Goal: Transaction & Acquisition: Purchase product/service

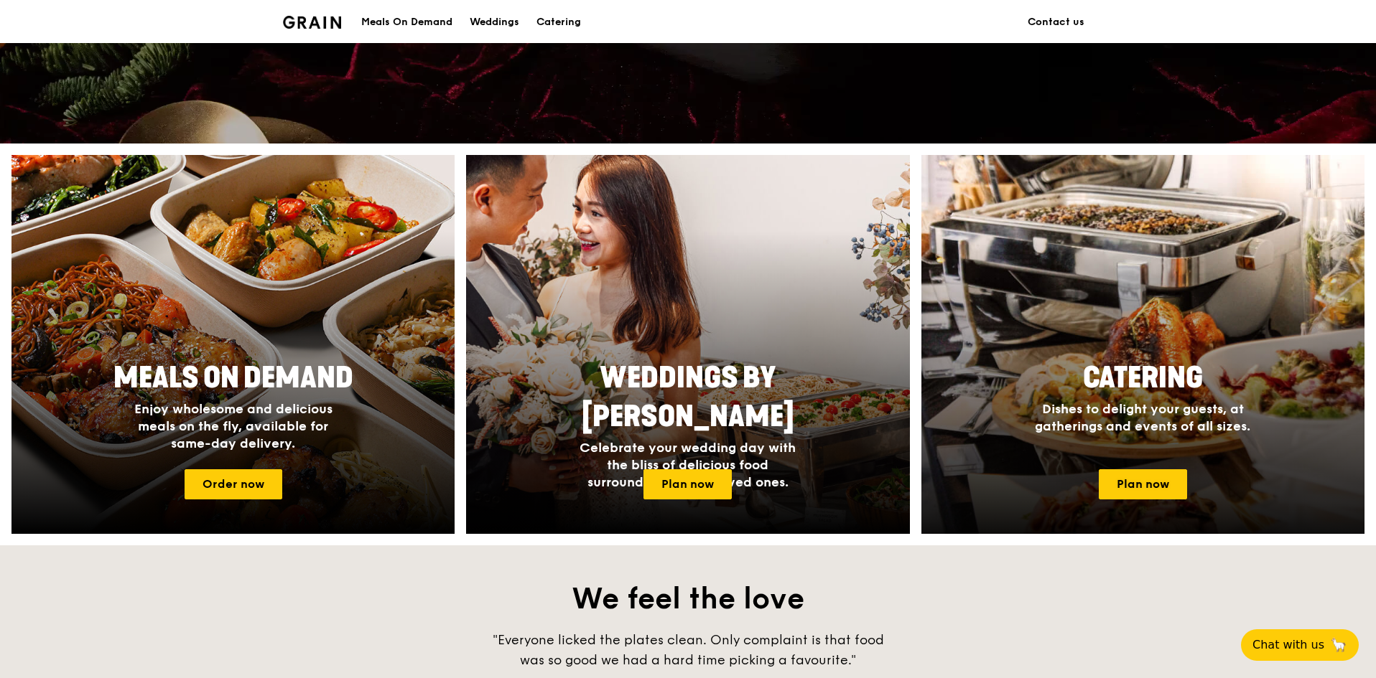
click at [1160, 374] on span "Catering" at bounding box center [1143, 378] width 120 height 34
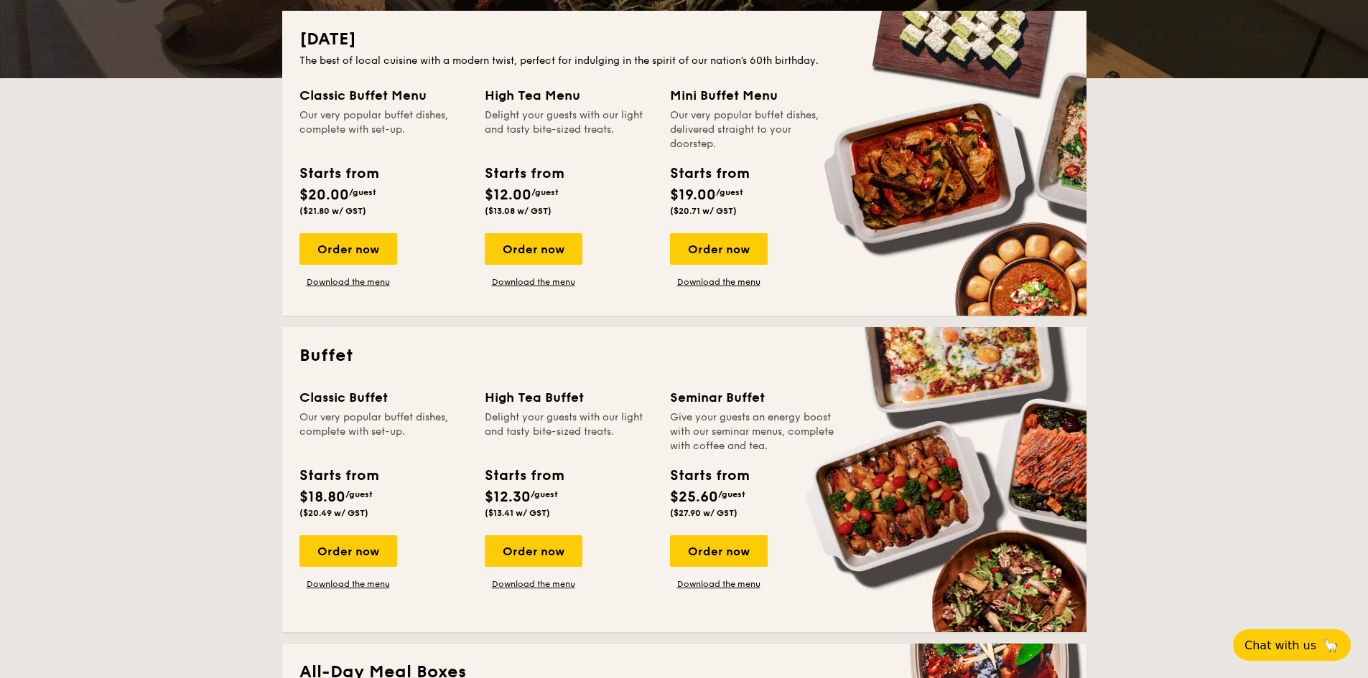
scroll to position [359, 0]
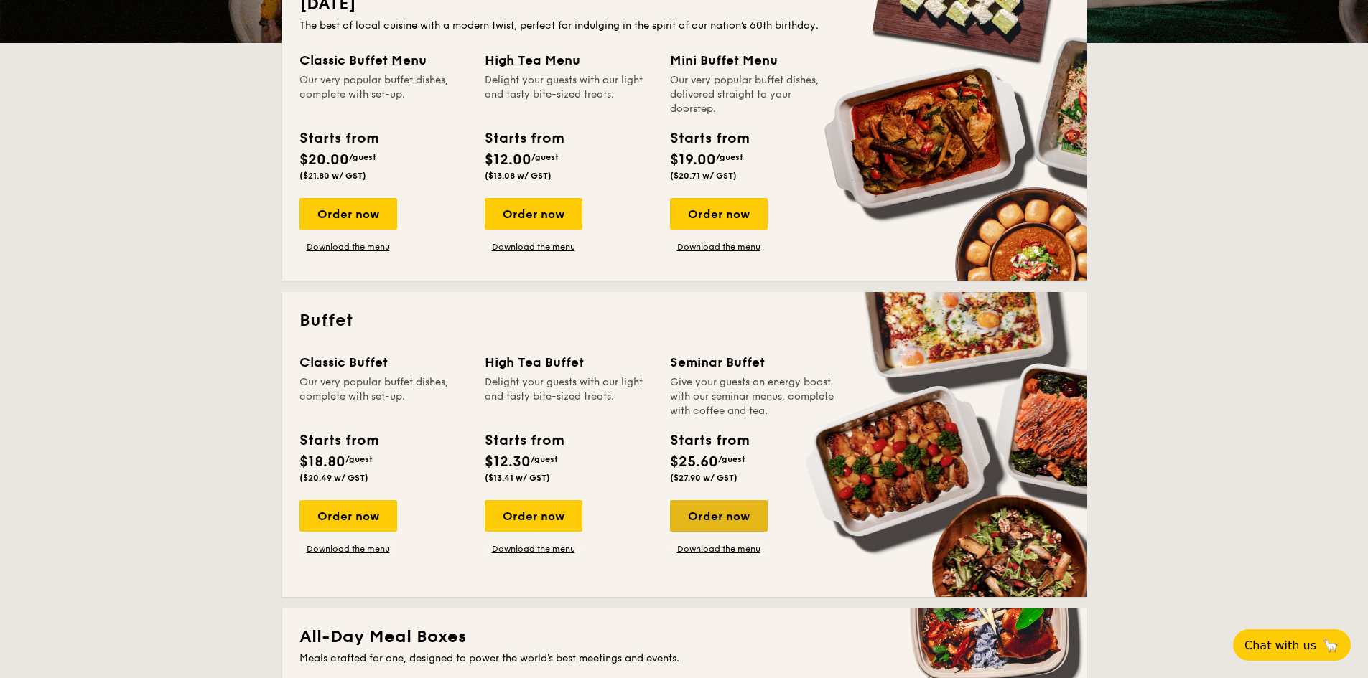
click at [710, 506] on div "Order now" at bounding box center [719, 516] width 98 height 32
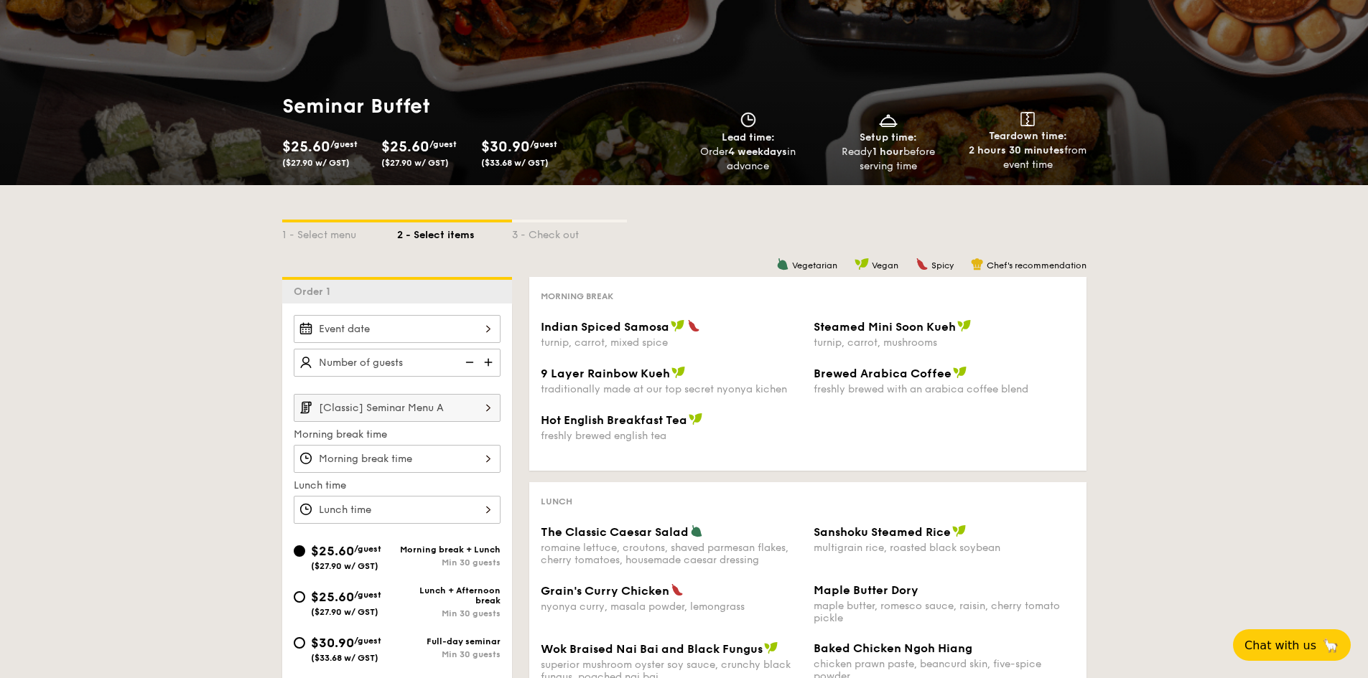
scroll to position [144, 0]
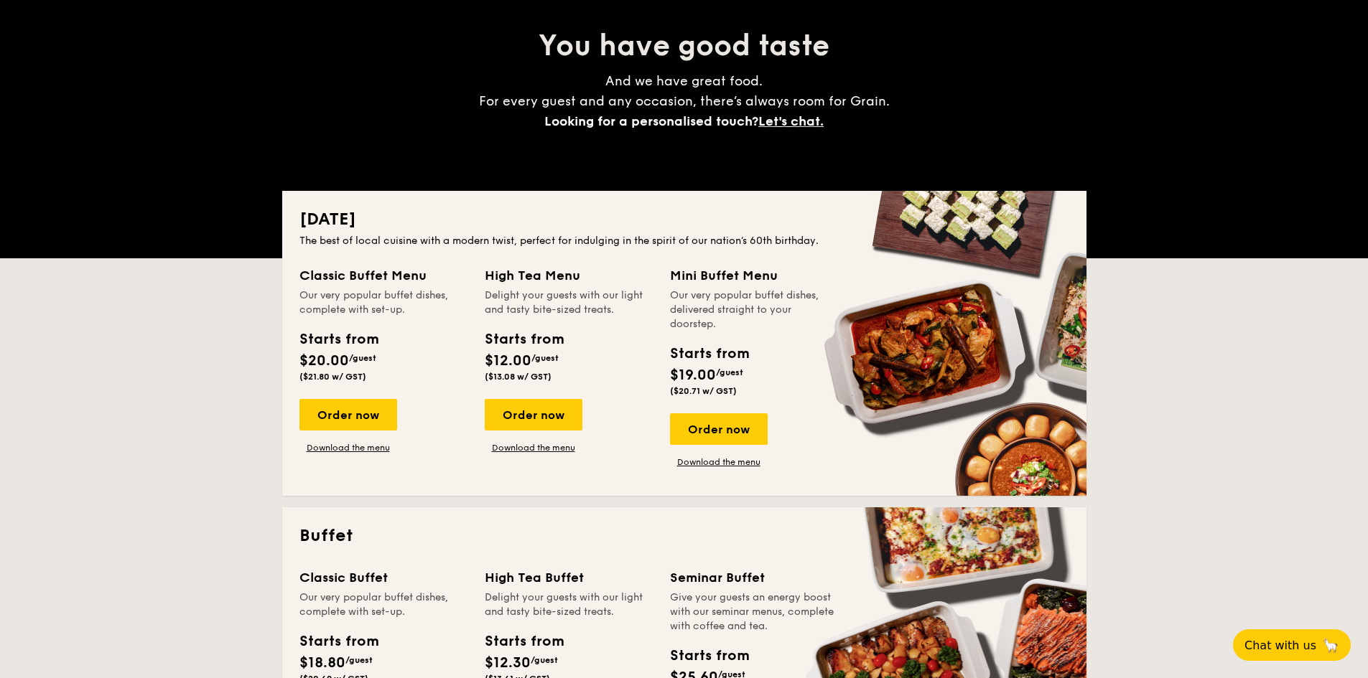
scroll to position [359, 0]
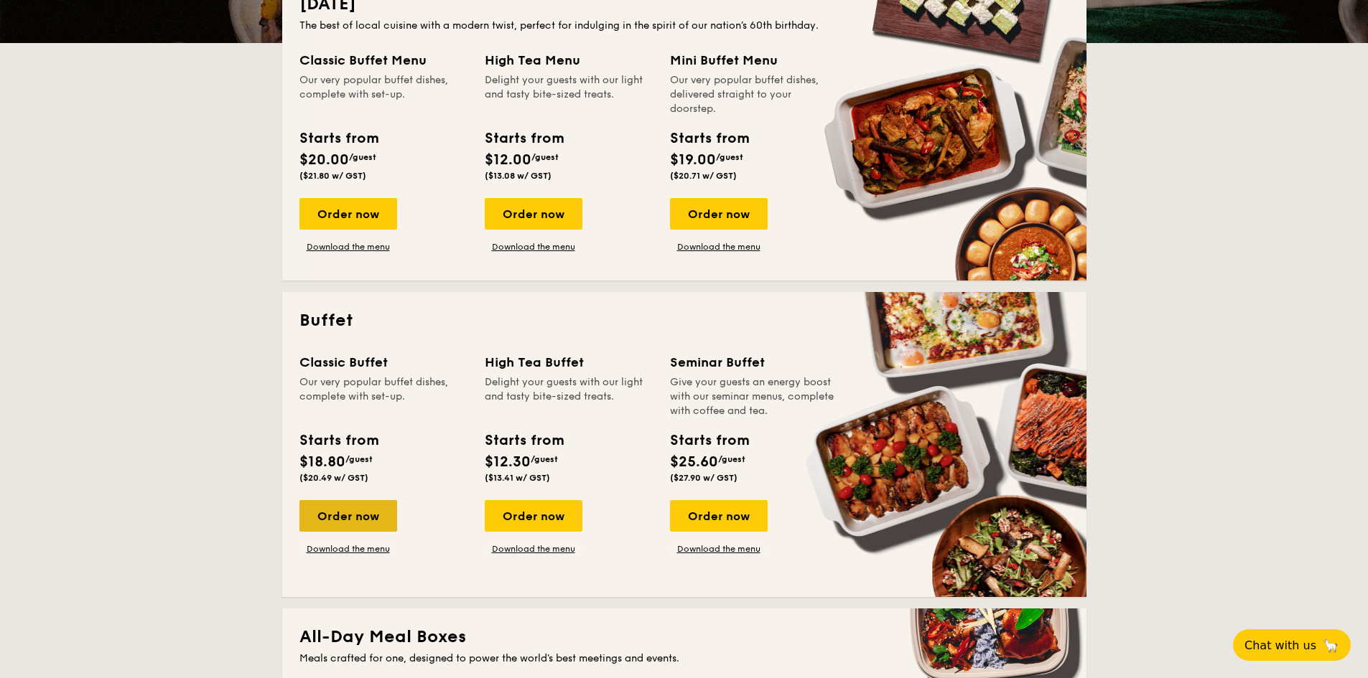
click at [343, 501] on div "Order now" at bounding box center [348, 516] width 98 height 32
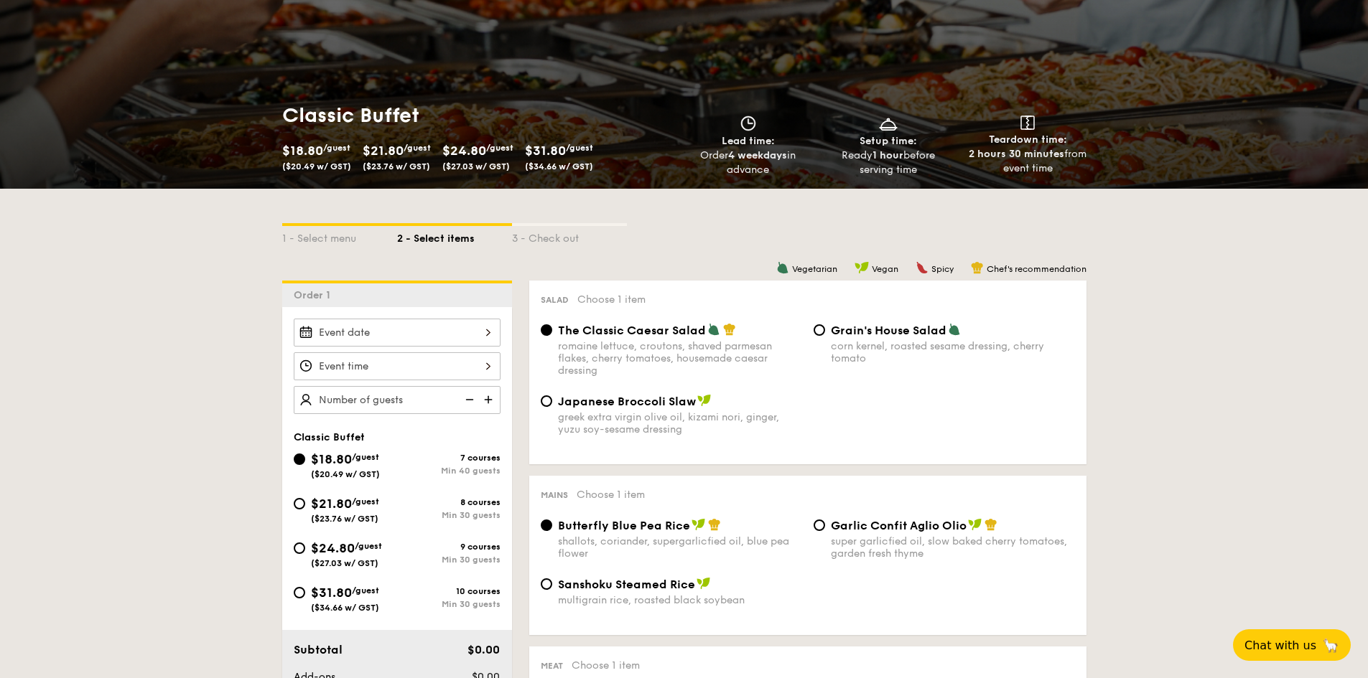
scroll to position [287, 0]
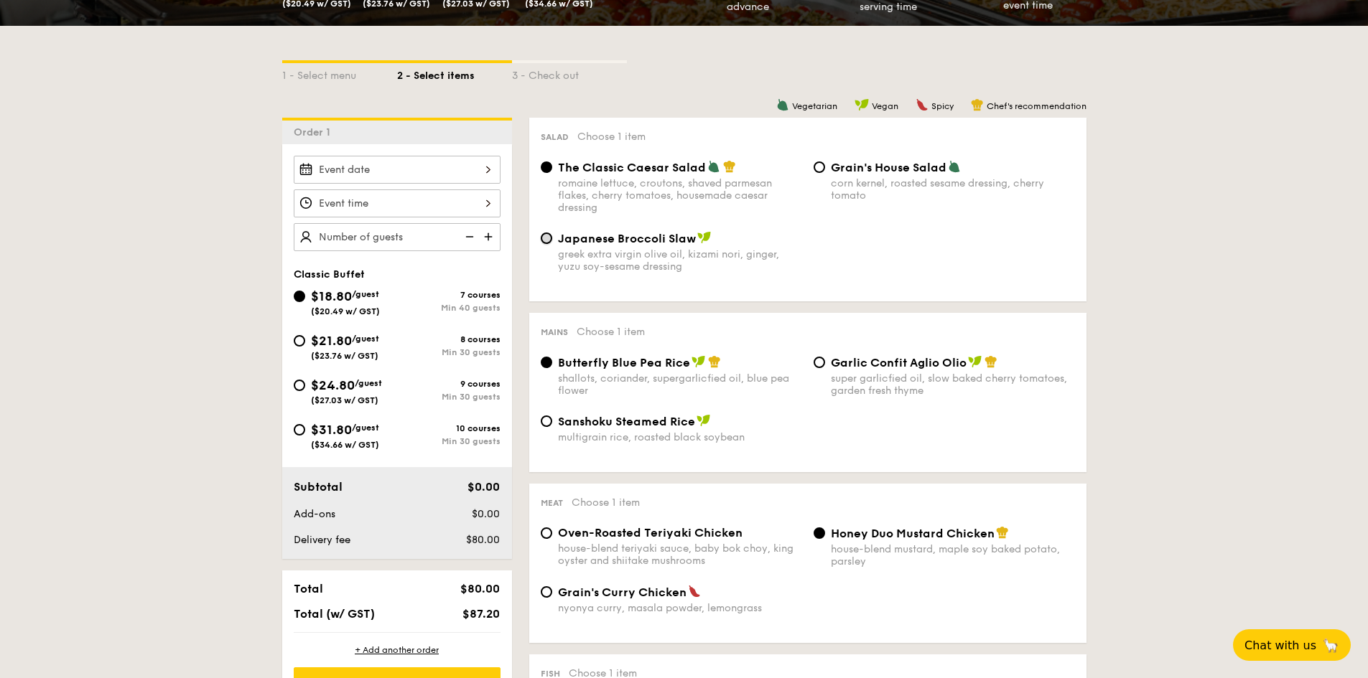
click at [543, 236] on input "Japanese Broccoli Slaw greek extra virgin olive oil, kizami [PERSON_NAME], yuzu…" at bounding box center [546, 238] width 11 height 11
radio input "true"
click at [551, 169] on input "The Classic Caesar Salad romaine lettuce, croutons, shaved parmesan flakes, che…" at bounding box center [546, 167] width 11 height 11
radio input "true"
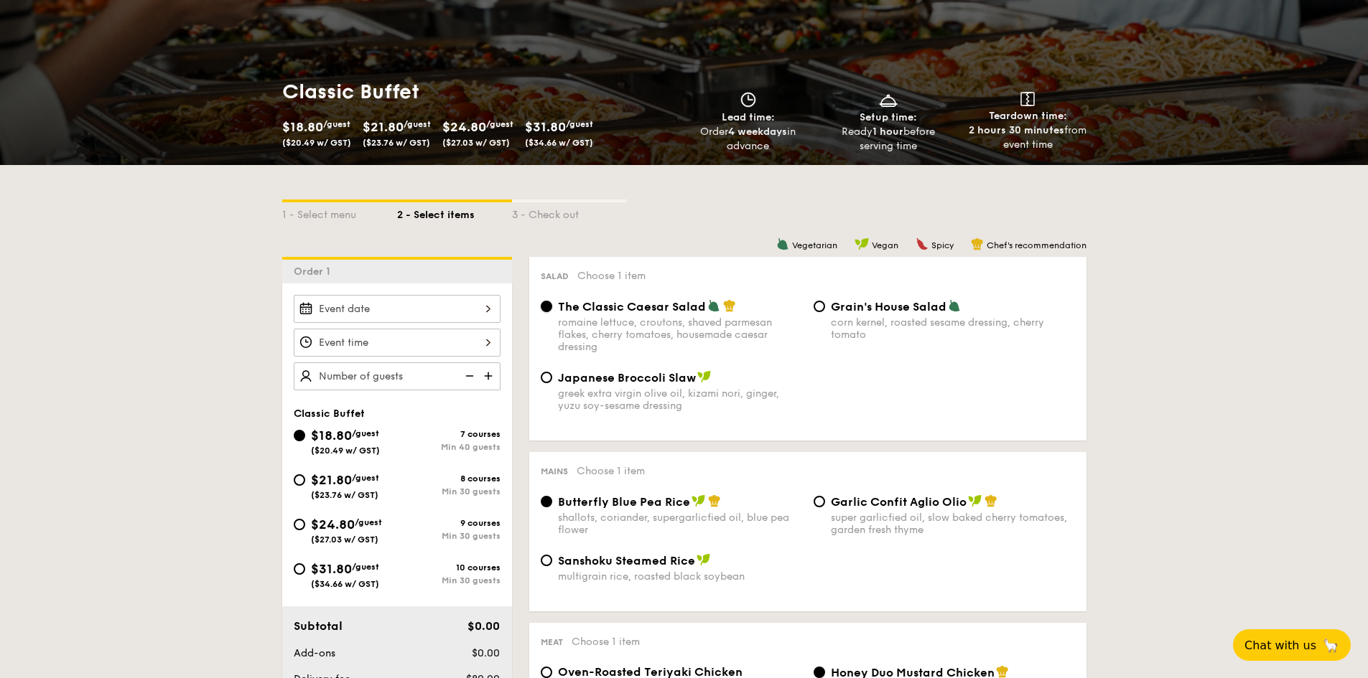
scroll to position [0, 0]
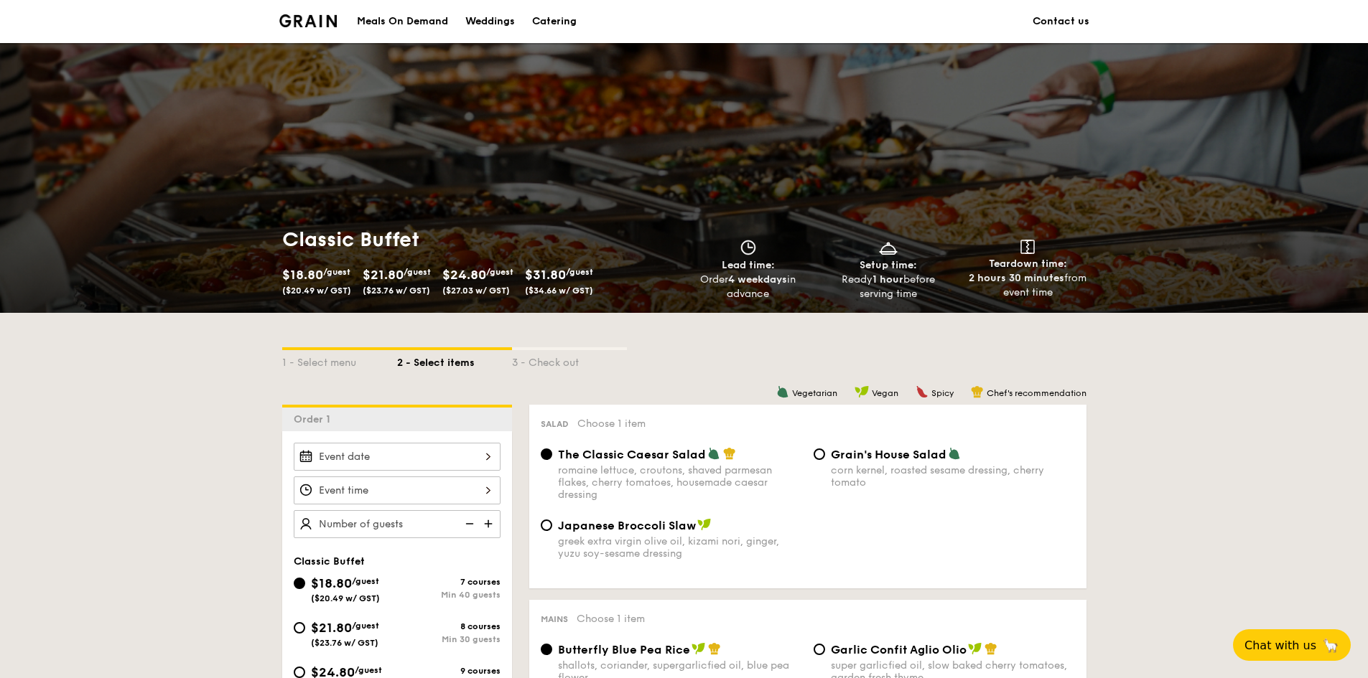
click at [560, 18] on div "Catering" at bounding box center [554, 21] width 45 height 43
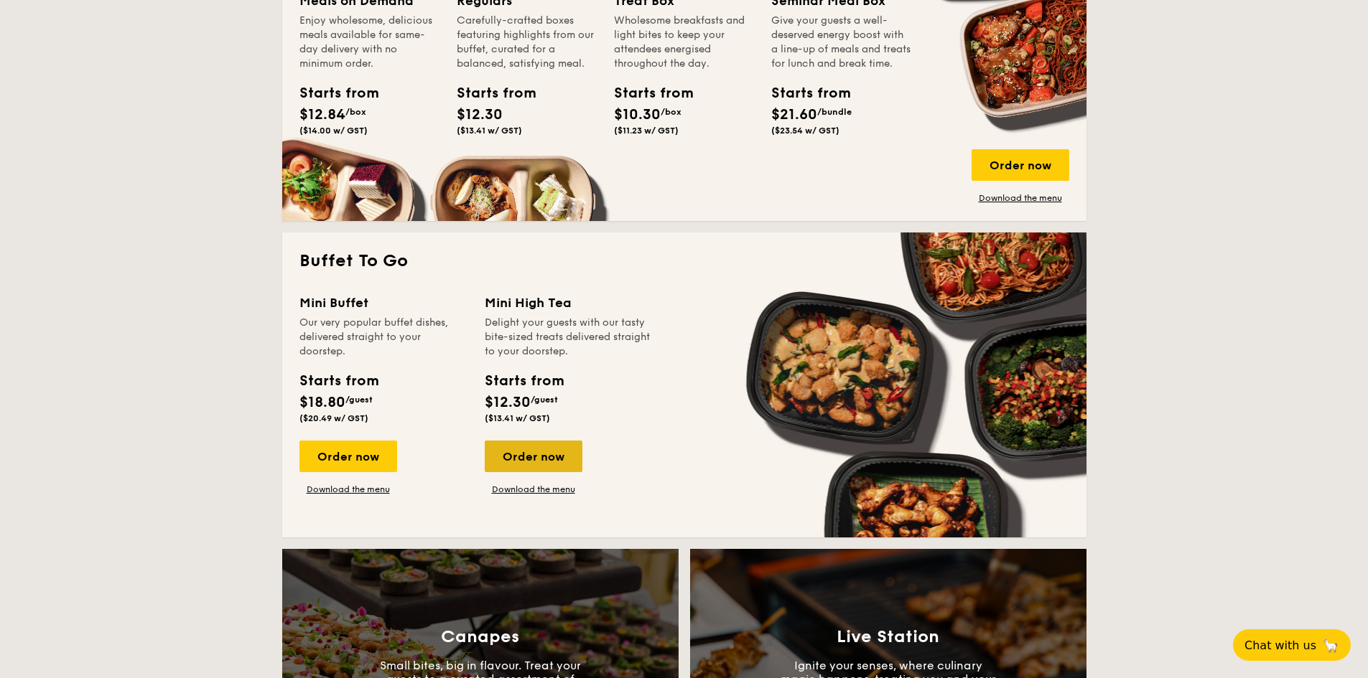
scroll to position [1077, 0]
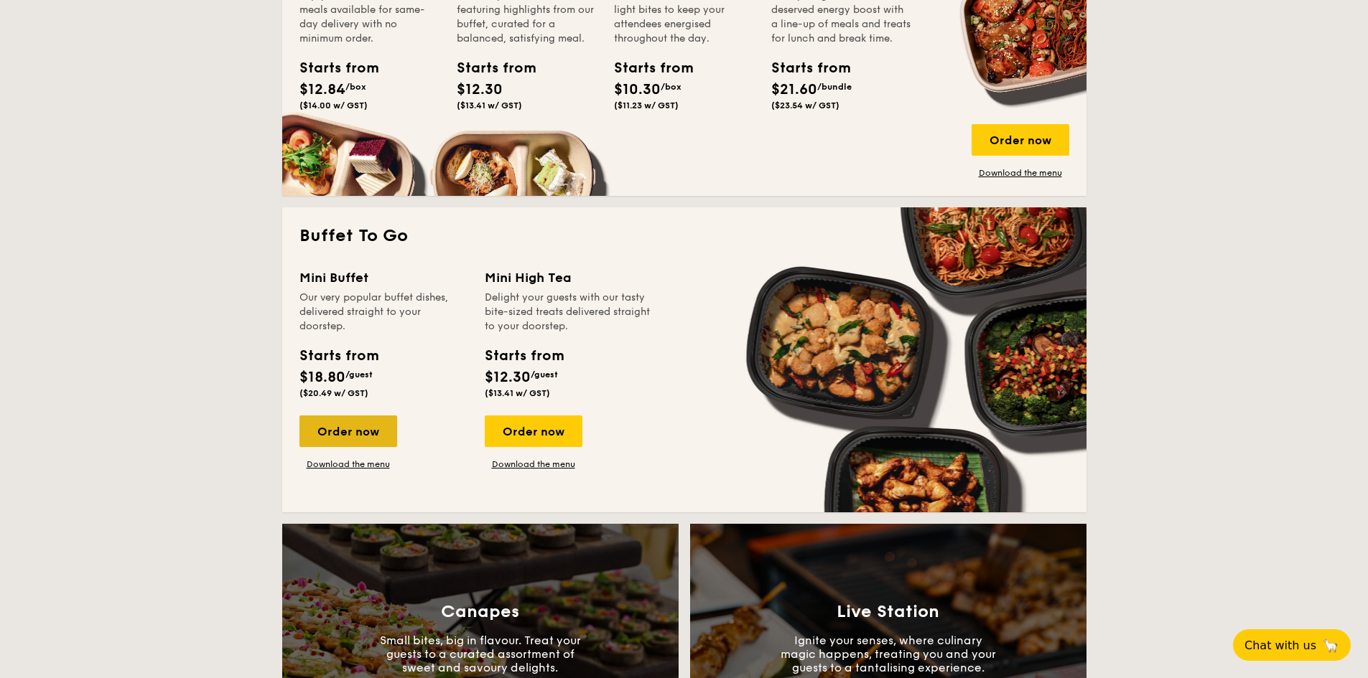
click at [338, 417] on div "Order now" at bounding box center [348, 432] width 98 height 32
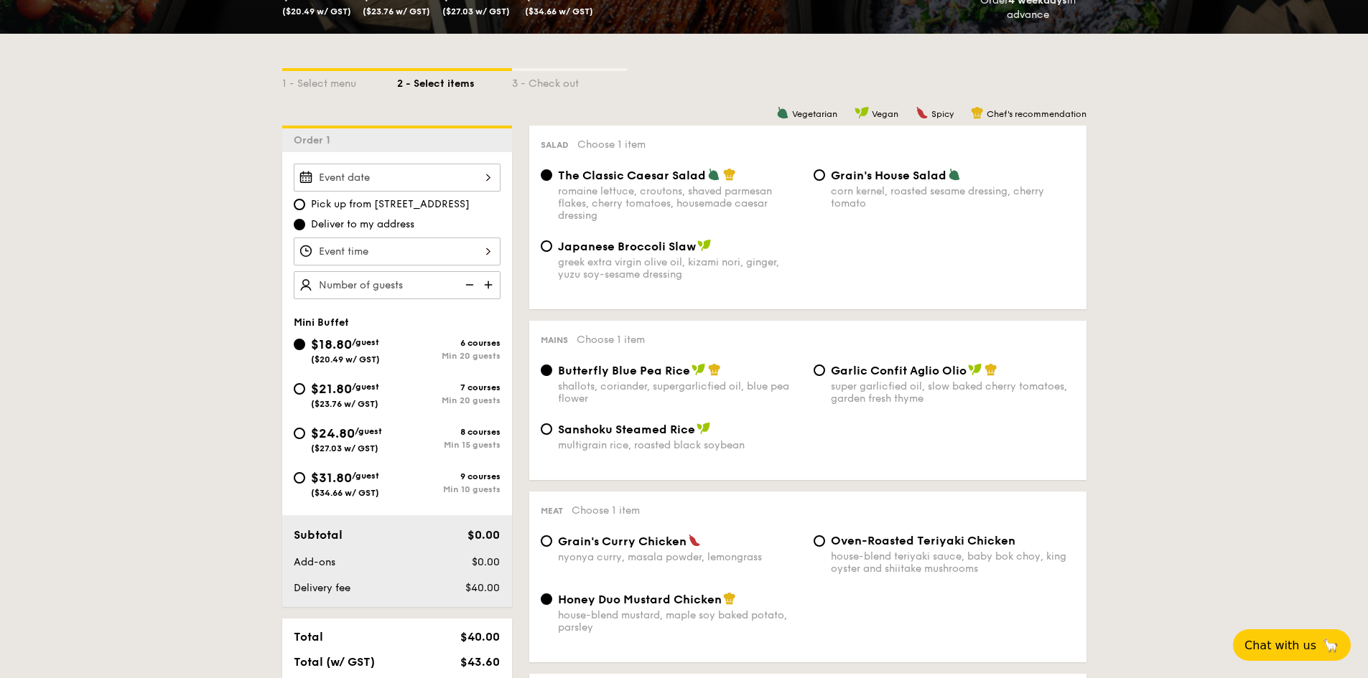
scroll to position [287, 0]
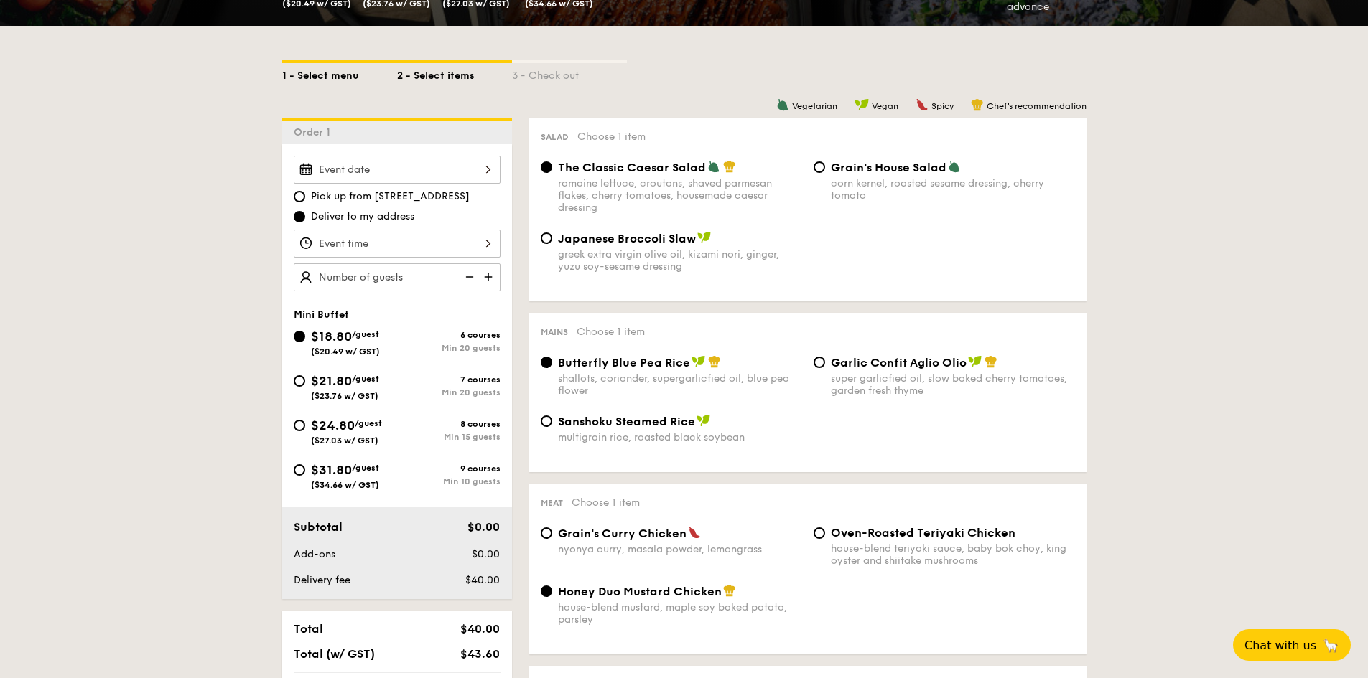
click at [304, 77] on div "1 - Select menu" at bounding box center [339, 73] width 115 height 20
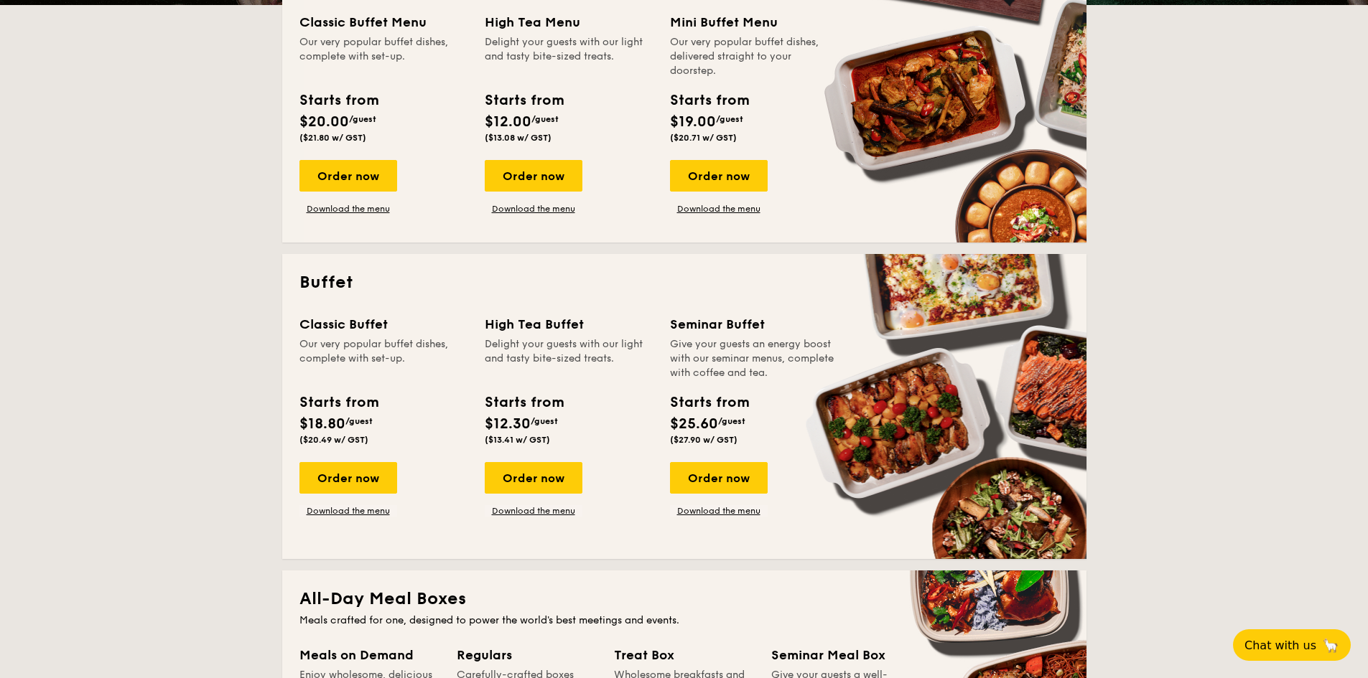
scroll to position [503, 0]
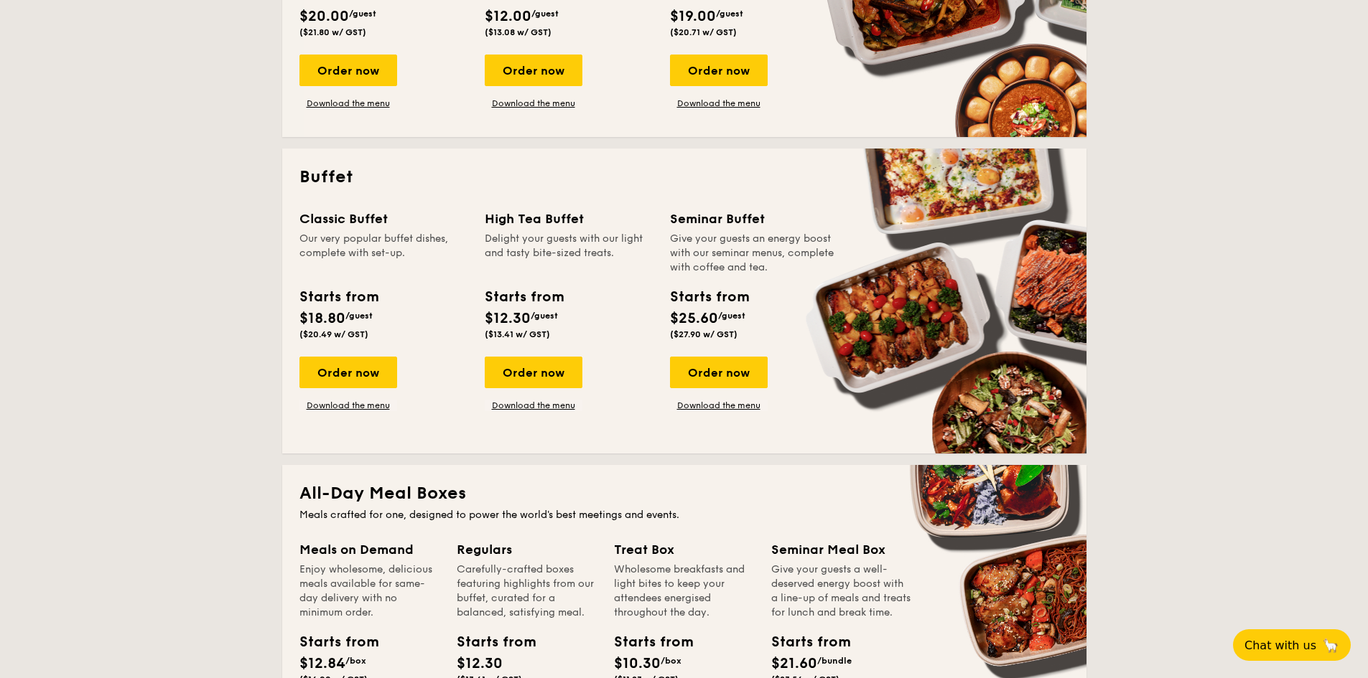
click at [327, 356] on div "Classic Buffet Our very popular buffet dishes, complete with set-up. Starts fro…" at bounding box center [391, 310] width 185 height 202
click at [329, 368] on div "Order now" at bounding box center [348, 373] width 98 height 32
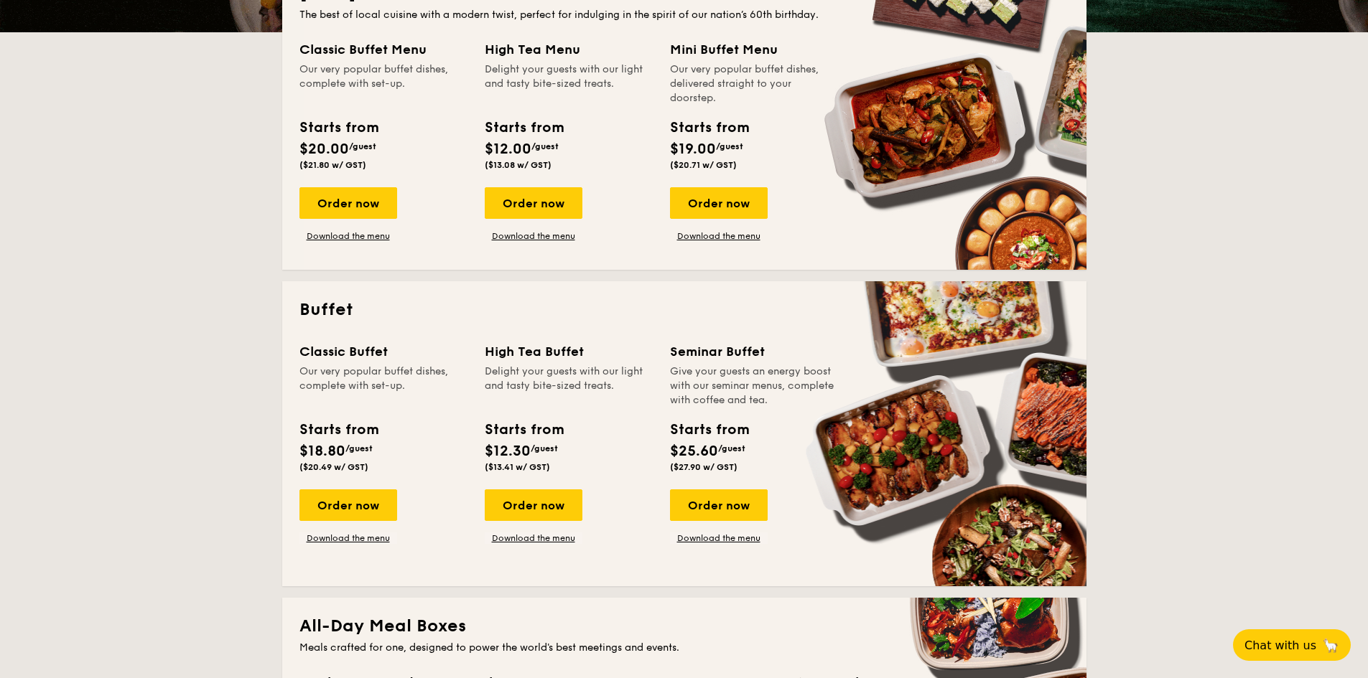
scroll to position [493, 0]
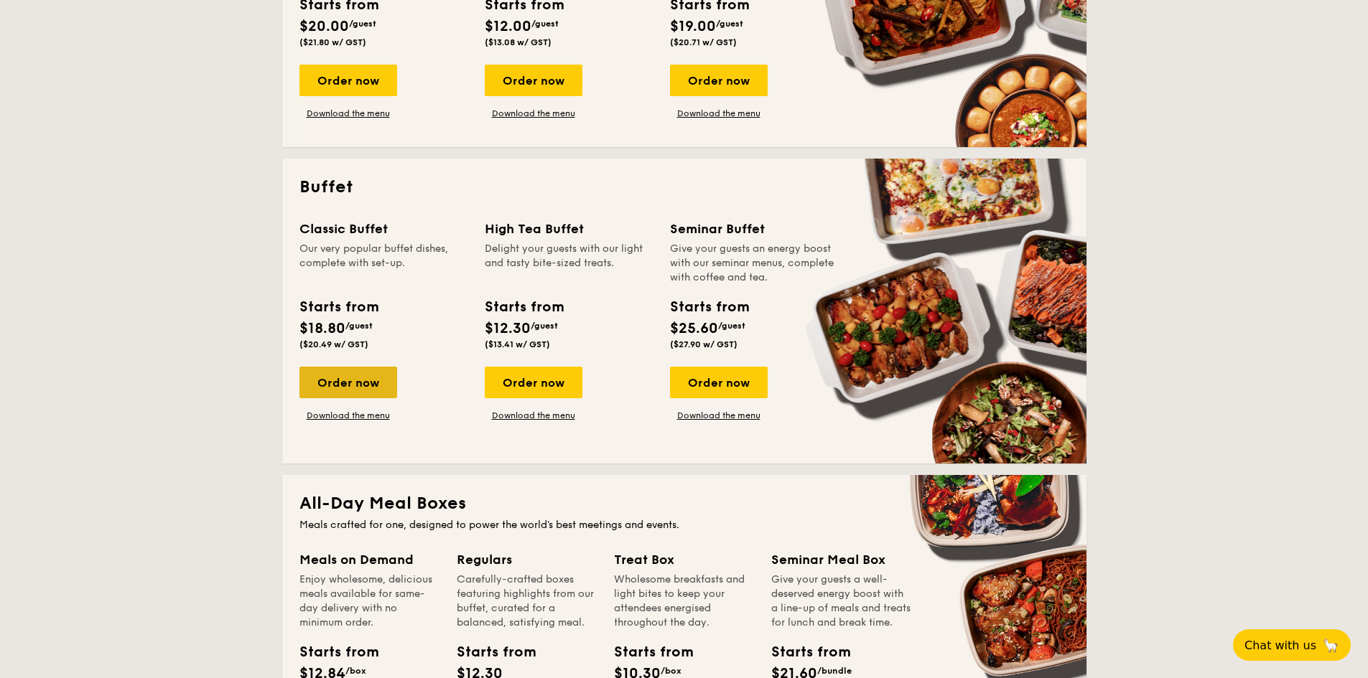
click at [340, 378] on div "Order now" at bounding box center [348, 383] width 98 height 32
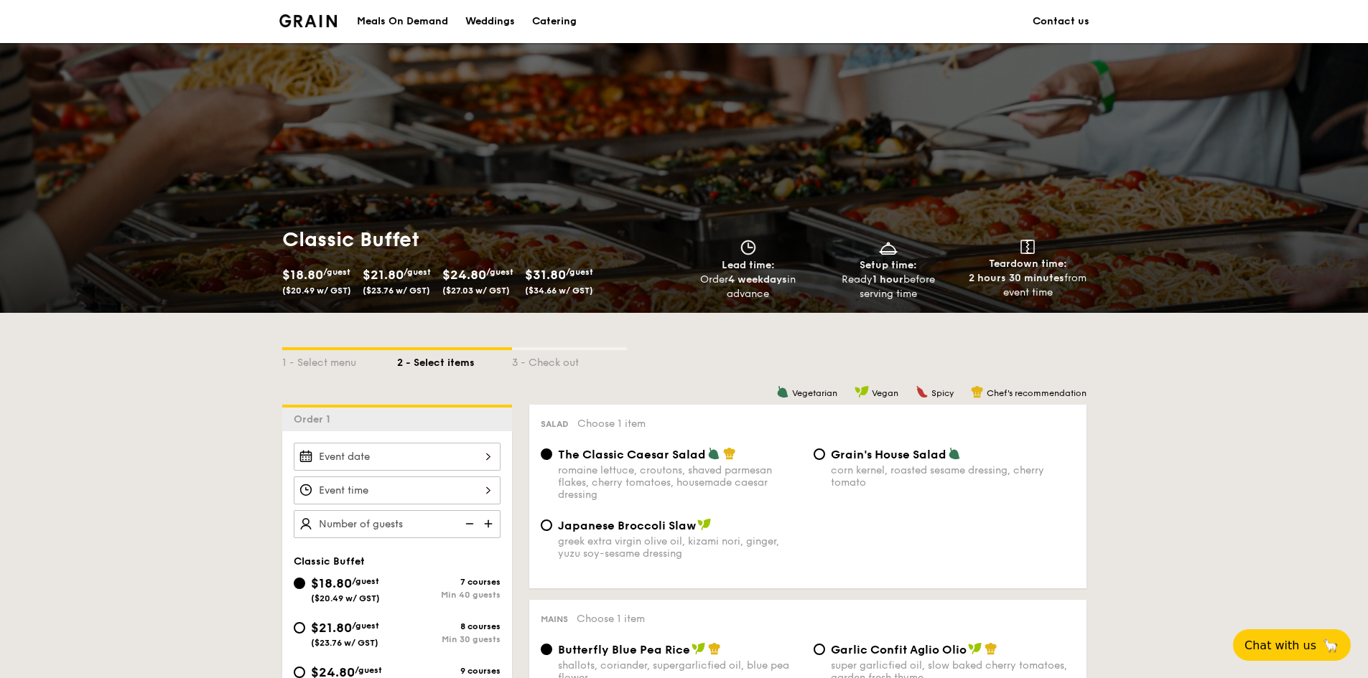
click at [557, 14] on div "Catering" at bounding box center [554, 21] width 45 height 43
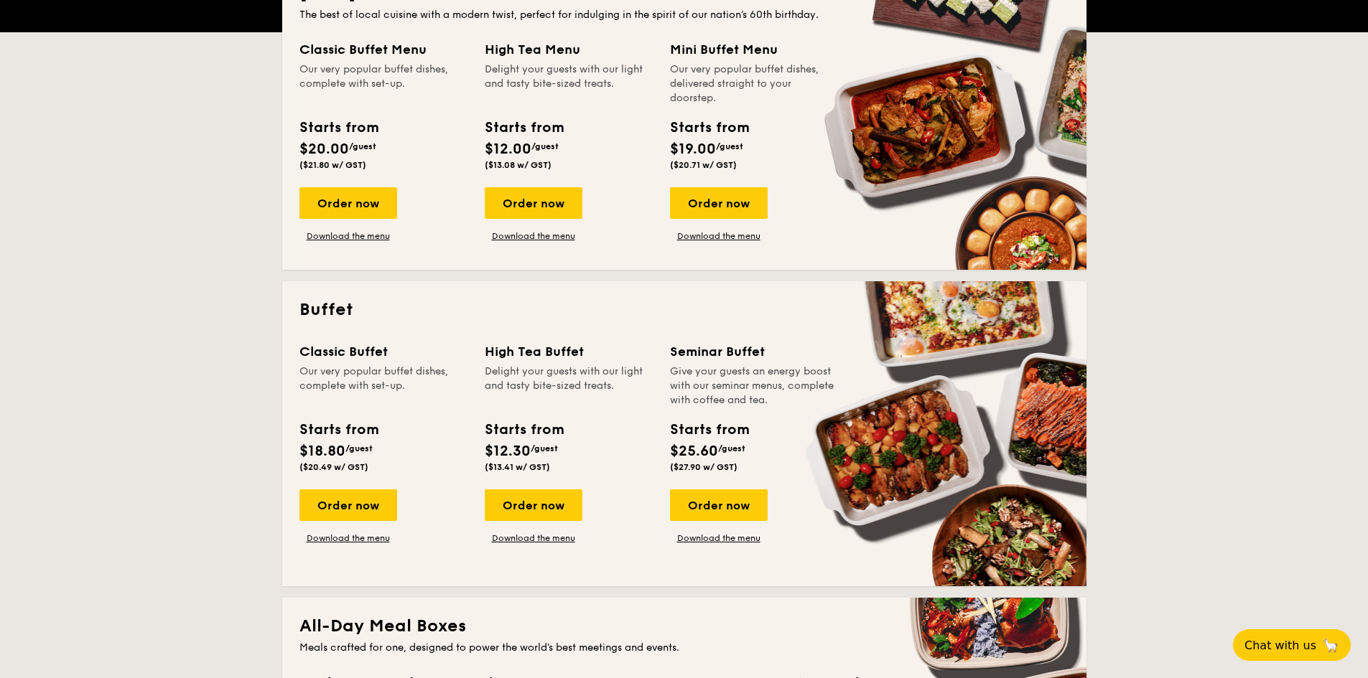
scroll to position [431, 0]
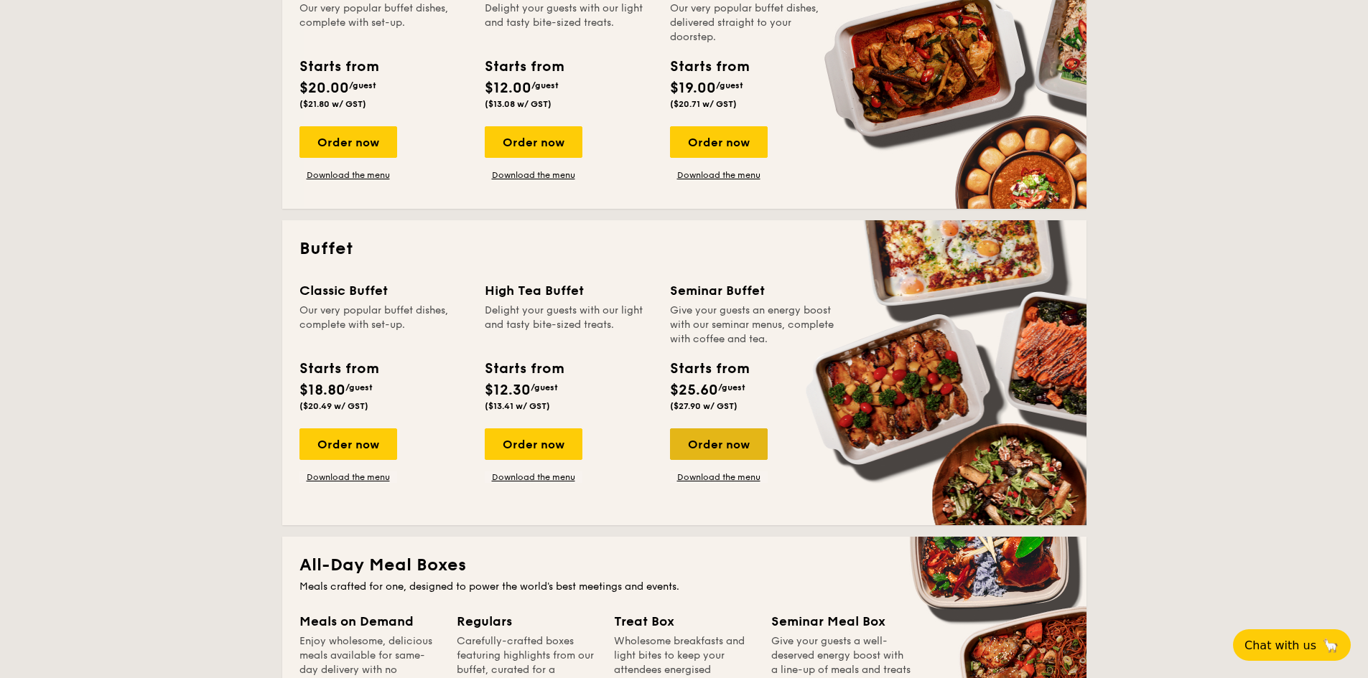
click at [734, 442] on div "Order now" at bounding box center [719, 445] width 98 height 32
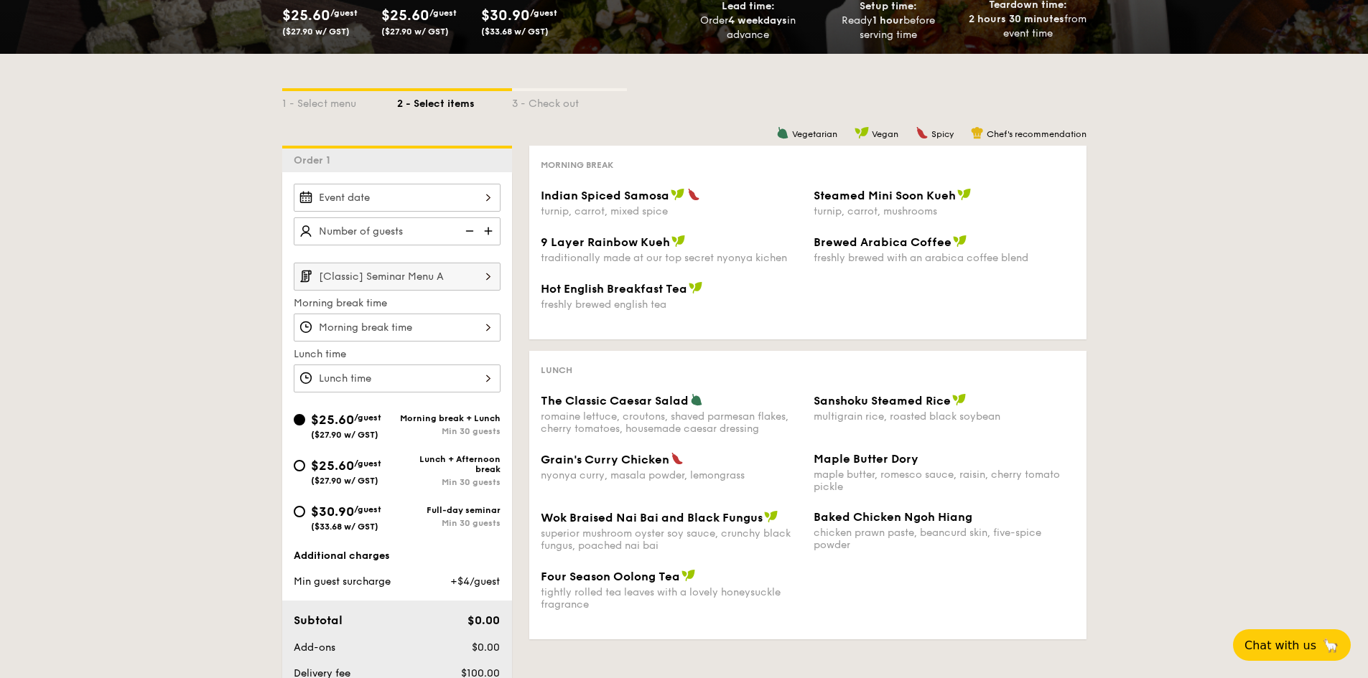
scroll to position [359, 0]
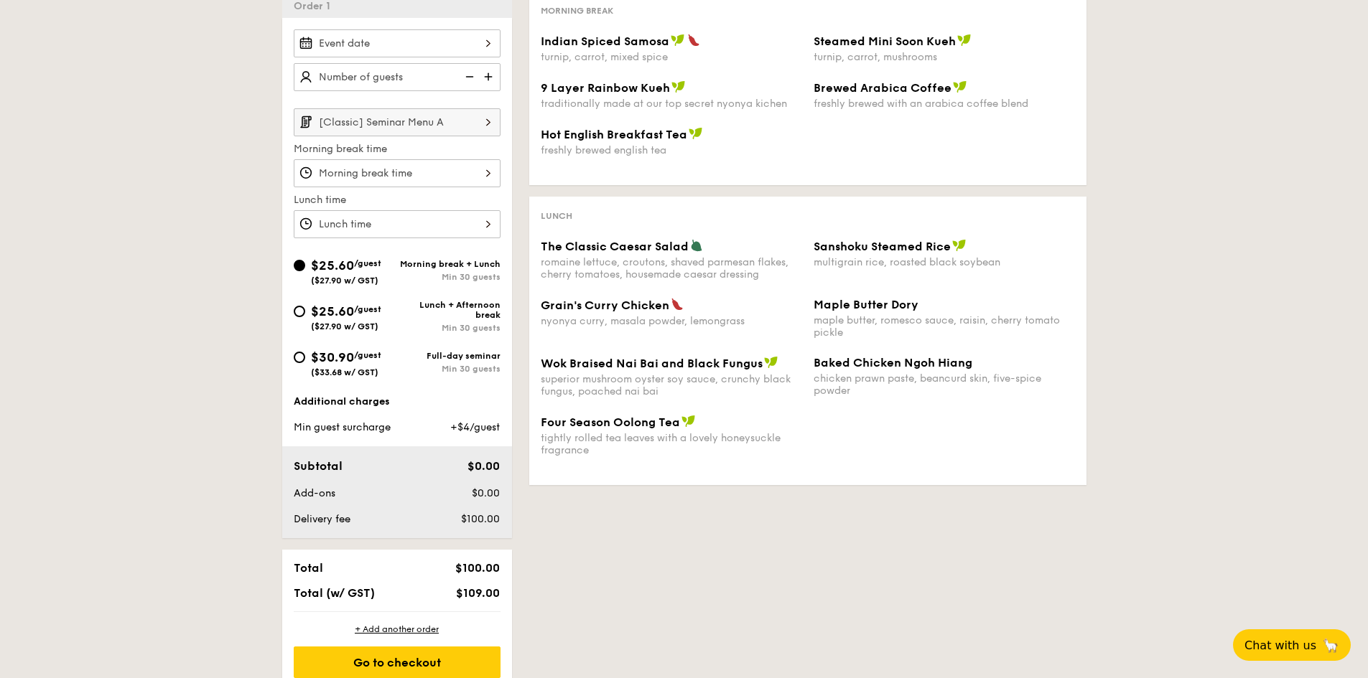
click at [299, 318] on div "$25.60 /guest ($27.90 w/ GST)" at bounding box center [345, 317] width 103 height 30
click at [299, 317] on input "$25.60 /guest ($27.90 w/ GST) Lunch + Afternoon break Min 30 guests" at bounding box center [299, 311] width 11 height 11
radio input "true"
